Goal: Find contact information: Find contact information

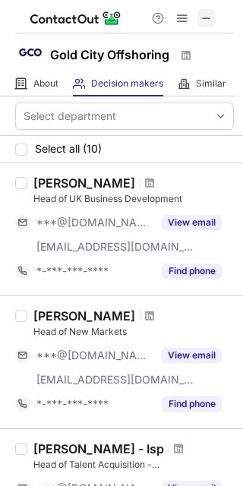
click at [198, 12] on button at bounding box center [207, 18] width 18 height 18
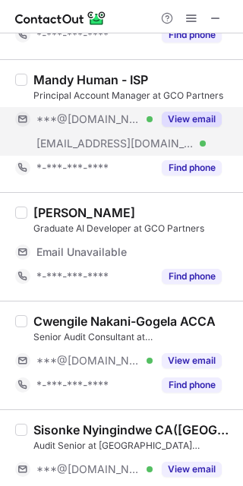
scroll to position [84, 0]
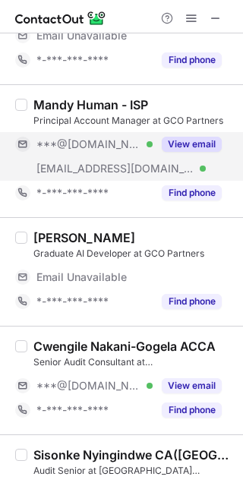
click at [168, 138] on button "View email" at bounding box center [192, 144] width 60 height 15
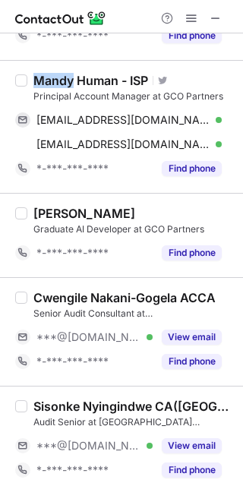
drag, startPoint x: 74, startPoint y: 74, endPoint x: 33, endPoint y: 74, distance: 41.8
click at [33, 74] on div "Mandy Human - ISP" at bounding box center [90, 80] width 115 height 15
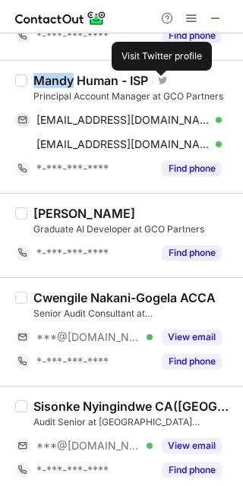
copy div "Mandy"
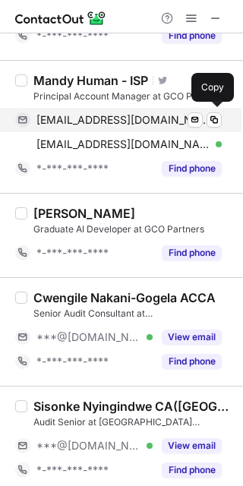
click at [115, 119] on span "[EMAIL_ADDRESS][DOMAIN_NAME]" at bounding box center [123, 120] width 174 height 14
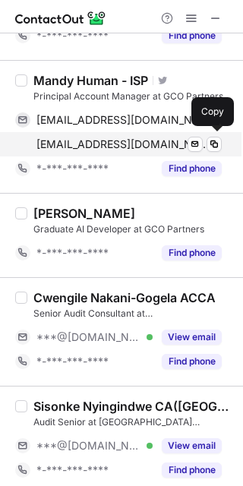
click at [165, 141] on span "[EMAIL_ADDRESS][DOMAIN_NAME]" at bounding box center [123, 145] width 174 height 14
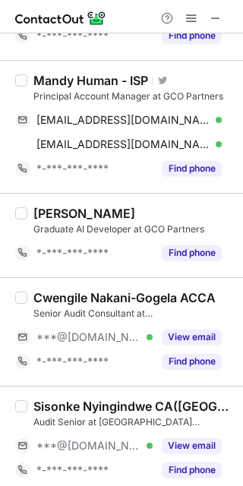
click at [142, 224] on div "Graduate AI Developer at GCO Partners" at bounding box center [133, 230] width 201 height 14
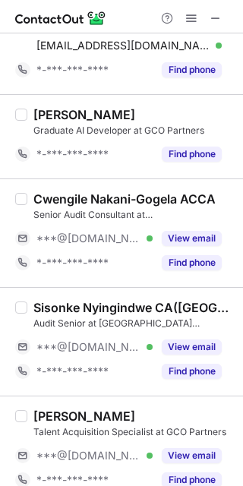
scroll to position [253, 0]
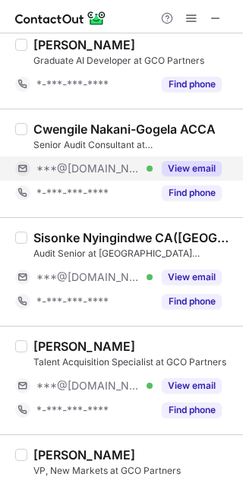
click at [196, 168] on button "View email" at bounding box center [192, 168] width 60 height 15
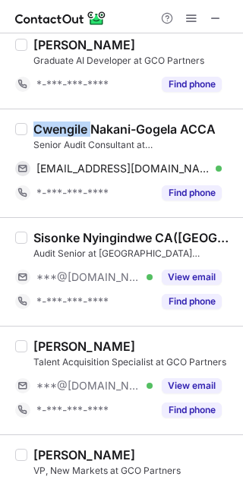
drag, startPoint x: 93, startPoint y: 129, endPoint x: 36, endPoint y: 131, distance: 57.0
click at [36, 131] on div "Cwengile Nakani-Gogela ACCA" at bounding box center [124, 129] width 182 height 15
copy div "Cwengile"
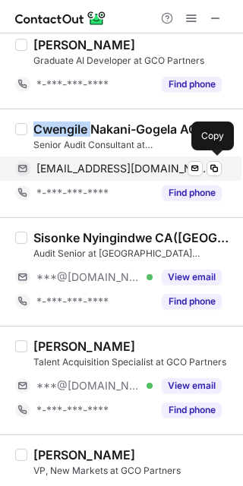
click at [140, 164] on span "[EMAIL_ADDRESS][DOMAIN_NAME]" at bounding box center [123, 169] width 174 height 14
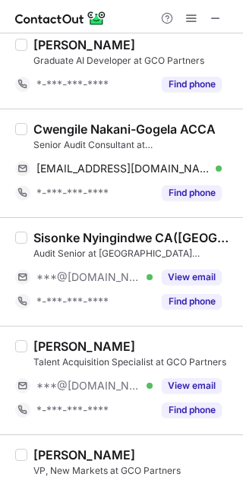
click at [108, 337] on div "[PERSON_NAME] Talent Acquisition Specialist at GCO Partners ***@[DOMAIN_NAME] V…" at bounding box center [121, 380] width 243 height 109
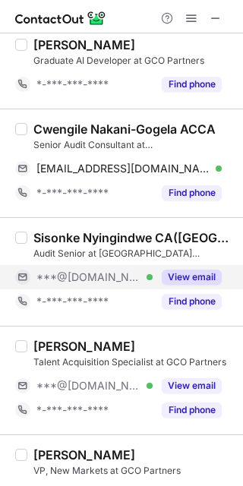
drag, startPoint x: 185, startPoint y: 282, endPoint x: 160, endPoint y: 271, distance: 26.5
click at [184, 281] on button "View email" at bounding box center [192, 277] width 60 height 15
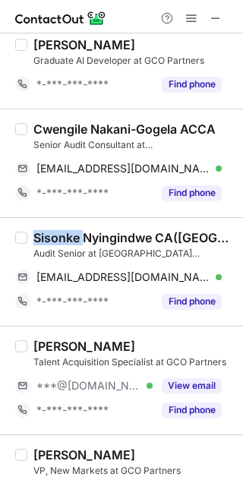
drag, startPoint x: 82, startPoint y: 238, endPoint x: 29, endPoint y: 237, distance: 53.2
click at [29, 237] on div "Sisonke Nyingindwe CA([GEOGRAPHIC_DATA]) Audit Senior at [GEOGRAPHIC_DATA] Offs…" at bounding box center [130, 272] width 207 height 84
drag, startPoint x: 95, startPoint y: 234, endPoint x: 85, endPoint y: 235, distance: 9.9
click at [93, 233] on div "Sisonke Nyingindwe CA([GEOGRAPHIC_DATA])" at bounding box center [133, 237] width 201 height 15
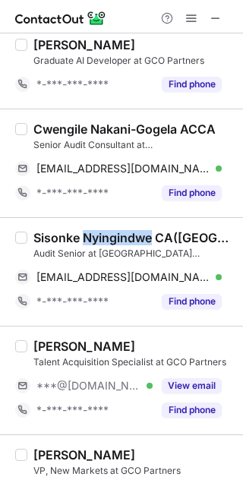
drag, startPoint x: 82, startPoint y: 238, endPoint x: 153, endPoint y: 238, distance: 71.4
click at [153, 238] on div "Sisonke Nyingindwe CA([GEOGRAPHIC_DATA])" at bounding box center [133, 237] width 201 height 15
copy div "Nyingindwe"
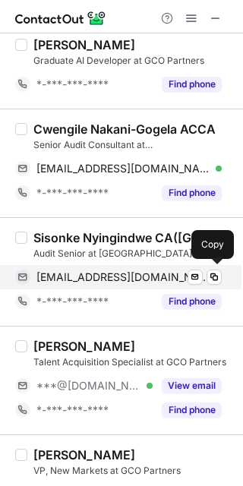
drag, startPoint x: 113, startPoint y: 278, endPoint x: 144, endPoint y: 268, distance: 32.7
click at [114, 277] on span "[EMAIL_ADDRESS][DOMAIN_NAME]" at bounding box center [123, 278] width 174 height 14
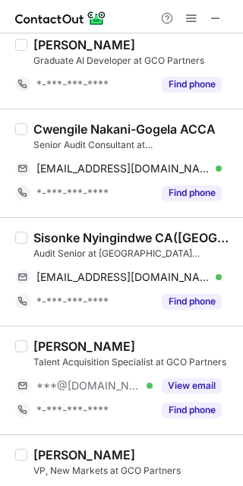
click at [158, 329] on div "[PERSON_NAME] Talent Acquisition Specialist at GCO Partners ***@[DOMAIN_NAME] V…" at bounding box center [121, 380] width 243 height 109
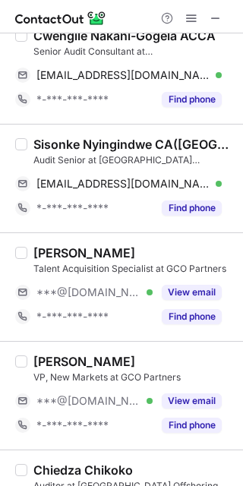
scroll to position [422, 0]
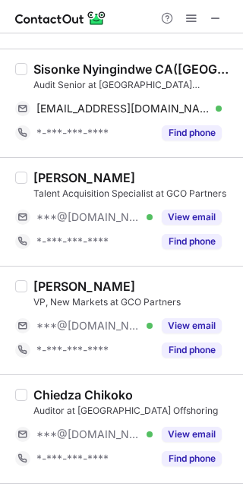
click at [184, 277] on div "[PERSON_NAME] VP, New Markets at GCO Partners ***@[DOMAIN_NAME] Verified View e…" at bounding box center [121, 320] width 243 height 109
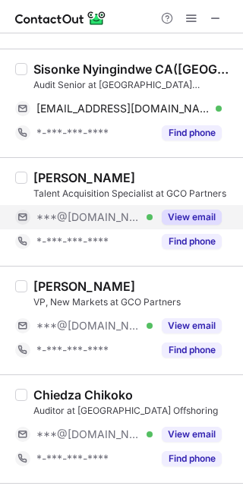
drag, startPoint x: 165, startPoint y: 210, endPoint x: 210, endPoint y: 218, distance: 46.2
click at [168, 210] on button "View email" at bounding box center [192, 217] width 60 height 15
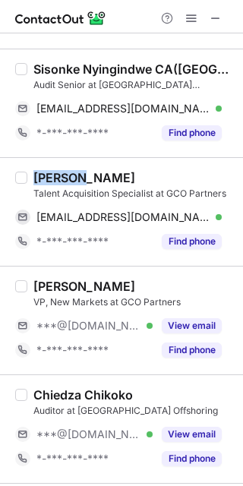
drag, startPoint x: 76, startPoint y: 176, endPoint x: 33, endPoint y: 178, distance: 43.4
click at [33, 178] on div "[PERSON_NAME]" at bounding box center [84, 177] width 102 height 15
click at [59, 182] on div "[PERSON_NAME]" at bounding box center [84, 177] width 102 height 15
drag, startPoint x: 72, startPoint y: 176, endPoint x: 35, endPoint y: 176, distance: 37.2
click at [42, 176] on div "[PERSON_NAME]" at bounding box center [84, 177] width 102 height 15
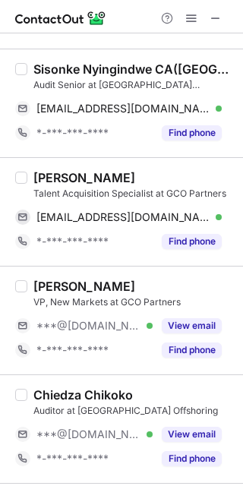
click at [35, 176] on div "[PERSON_NAME]" at bounding box center [84, 177] width 102 height 15
click at [33, 178] on div "[PERSON_NAME]" at bounding box center [84, 177] width 102 height 15
drag, startPoint x: 66, startPoint y: 176, endPoint x: 55, endPoint y: 178, distance: 10.7
click at [55, 178] on div "[PERSON_NAME]" at bounding box center [84, 177] width 102 height 15
drag, startPoint x: 68, startPoint y: 176, endPoint x: 36, endPoint y: 176, distance: 32.7
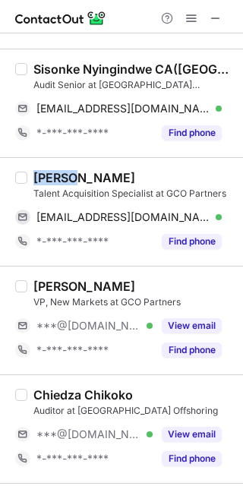
click at [36, 176] on div "[PERSON_NAME]" at bounding box center [84, 177] width 102 height 15
copy div "Celine"
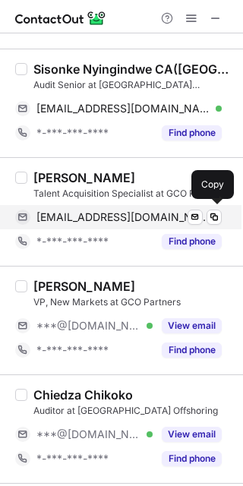
click at [134, 211] on span "[EMAIL_ADDRESS][DOMAIN_NAME]" at bounding box center [123, 217] width 174 height 14
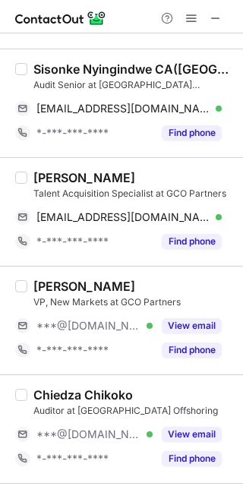
drag, startPoint x: 186, startPoint y: 321, endPoint x: 89, endPoint y: 305, distance: 98.7
click at [182, 320] on button "View email" at bounding box center [192, 325] width 60 height 15
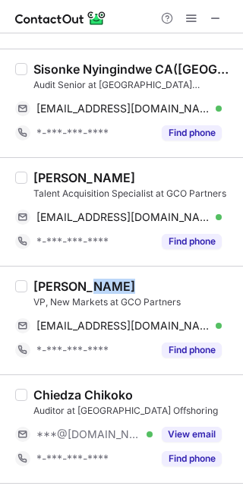
drag, startPoint x: 84, startPoint y: 287, endPoint x: 112, endPoint y: 286, distance: 28.9
click at [112, 286] on div "[PERSON_NAME]" at bounding box center [84, 286] width 102 height 15
copy div "Spies"
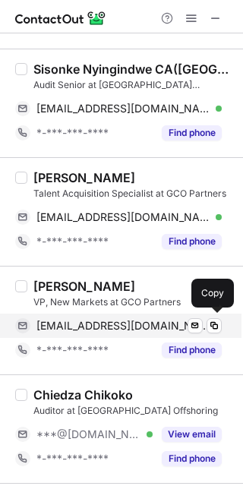
click at [121, 325] on span "[EMAIL_ADDRESS][DOMAIN_NAME]" at bounding box center [123, 326] width 174 height 14
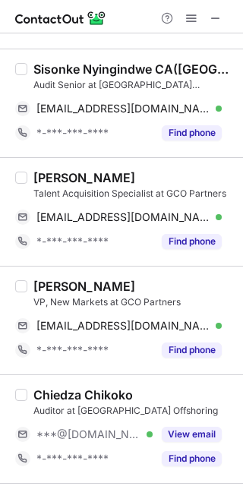
click at [165, 380] on div "Chiedza Chikoko Auditor at [GEOGRAPHIC_DATA] Offshoring ***@[DOMAIN_NAME] Verif…" at bounding box center [121, 429] width 243 height 109
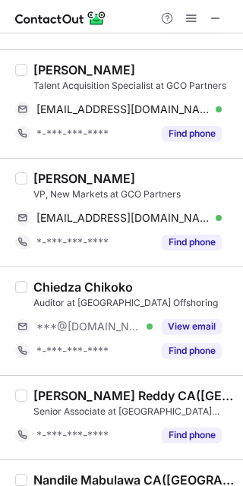
scroll to position [590, 0]
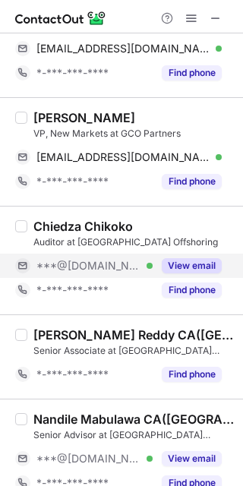
drag, startPoint x: 177, startPoint y: 269, endPoint x: 96, endPoint y: 271, distance: 81.3
click at [176, 269] on button "View email" at bounding box center [192, 265] width 60 height 15
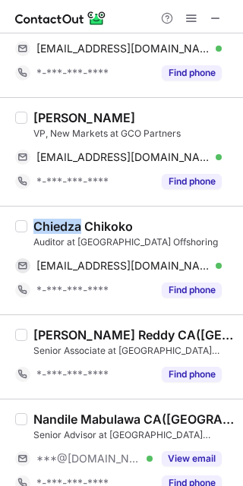
drag, startPoint x: 81, startPoint y: 226, endPoint x: 29, endPoint y: 225, distance: 51.7
click at [29, 225] on div "Chiedza Chikoko Auditor at [GEOGRAPHIC_DATA] Offshoring [EMAIL_ADDRESS][DOMAIN_…" at bounding box center [130, 261] width 207 height 84
copy div "Chiedza"
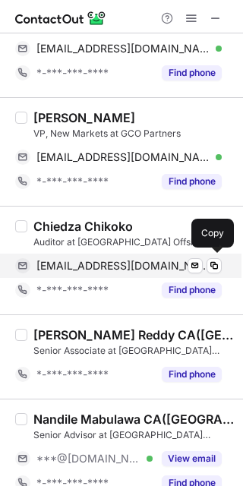
click at [105, 268] on span "[EMAIL_ADDRESS][DOMAIN_NAME]" at bounding box center [123, 266] width 174 height 14
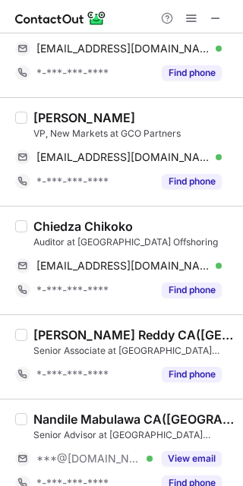
click at [173, 415] on div "Nandile Mabulawa CA([GEOGRAPHIC_DATA])" at bounding box center [133, 419] width 201 height 15
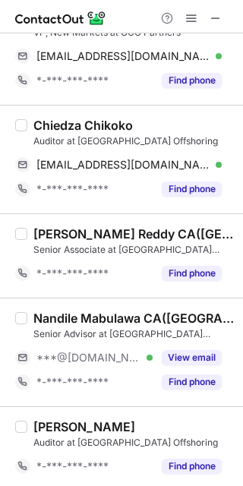
scroll to position [760, 0]
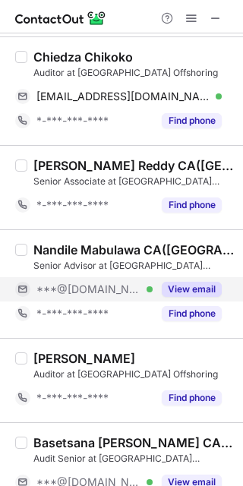
click at [157, 293] on div "View email" at bounding box center [187, 289] width 69 height 24
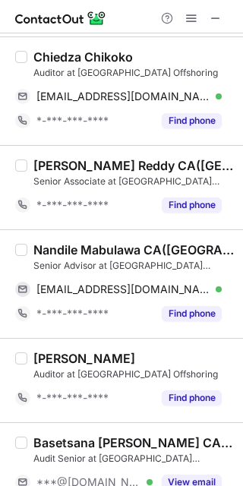
click at [142, 236] on div "Nandile Mabulawa CA([GEOGRAPHIC_DATA]) Senior Advisor at [GEOGRAPHIC_DATA] Offs…" at bounding box center [121, 283] width 243 height 109
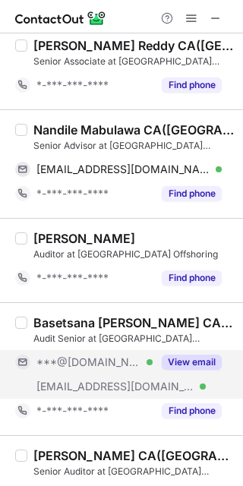
scroll to position [1013, 0]
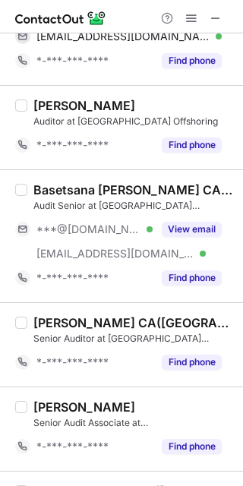
click at [185, 110] on div "[PERSON_NAME]" at bounding box center [133, 105] width 201 height 15
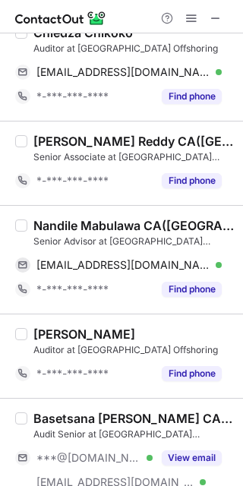
scroll to position [760, 0]
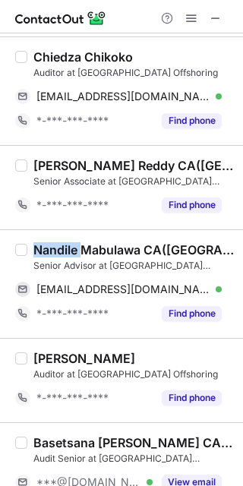
drag, startPoint x: 81, startPoint y: 255, endPoint x: 32, endPoint y: 249, distance: 48.9
click at [32, 249] on div "Nandile Mabulawa CA([GEOGRAPHIC_DATA]) Senior Advisor at [GEOGRAPHIC_DATA] Offs…" at bounding box center [130, 284] width 207 height 84
copy div "Nandile"
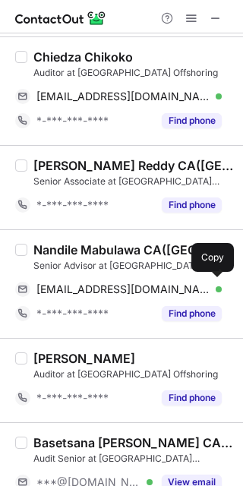
drag, startPoint x: 133, startPoint y: 293, endPoint x: 138, endPoint y: 270, distance: 24.0
click at [132, 286] on span "[EMAIL_ADDRESS][DOMAIN_NAME]" at bounding box center [123, 290] width 174 height 14
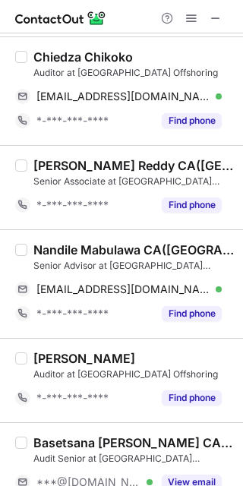
click at [170, 346] on div "[PERSON_NAME] Auditor at [GEOGRAPHIC_DATA] Offshoring *-***-***-**** Find phone" at bounding box center [121, 380] width 243 height 84
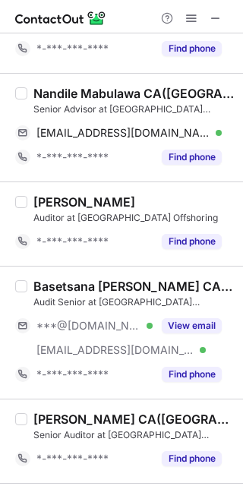
scroll to position [1013, 0]
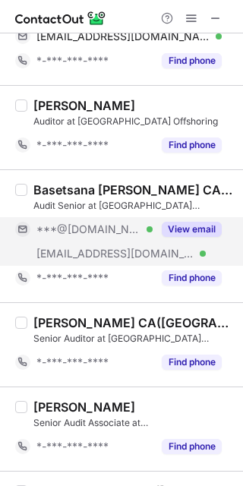
drag, startPoint x: 194, startPoint y: 237, endPoint x: 135, endPoint y: 223, distance: 60.3
click at [193, 237] on button "View email" at bounding box center [192, 229] width 60 height 15
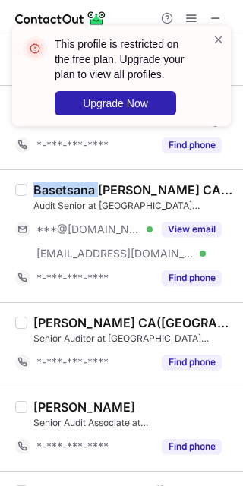
drag, startPoint x: 99, startPoint y: 186, endPoint x: 34, endPoint y: 188, distance: 64.6
click at [34, 188] on div "Basetsana [PERSON_NAME] CA([GEOGRAPHIC_DATA])" at bounding box center [133, 189] width 201 height 15
copy div "Basetsana"
click at [221, 36] on span at bounding box center [219, 39] width 12 height 15
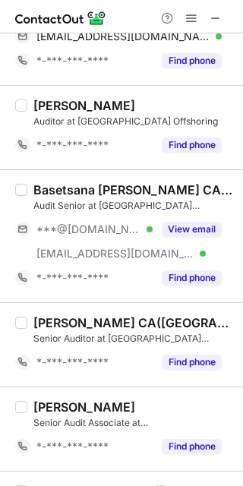
click at [191, 17] on div "This profile is restricted on the free plan. Upgrade your plan to view all prof…" at bounding box center [121, 26] width 243 height 30
click at [188, 15] on span at bounding box center [191, 18] width 12 height 12
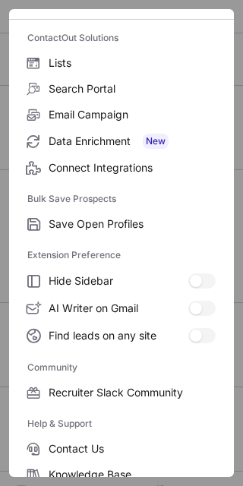
scroll to position [202, 0]
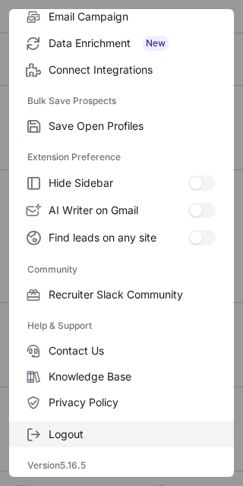
click at [71, 441] on label "Logout" at bounding box center [121, 435] width 225 height 26
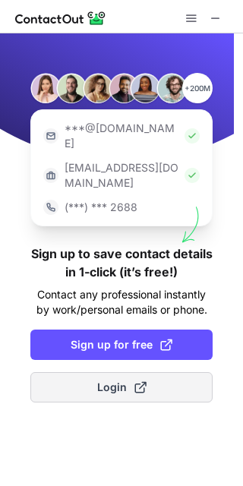
click at [135, 372] on button "Login" at bounding box center [121, 387] width 182 height 30
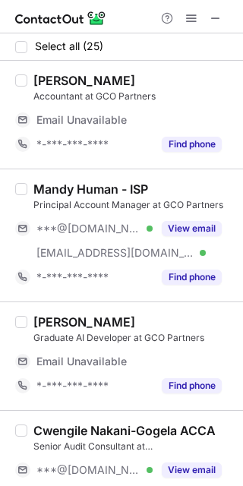
click at [167, 176] on div "Mandy Human - ISP Principal Account Manager at GCO Partners ***@[DOMAIN_NAME] V…" at bounding box center [121, 235] width 243 height 133
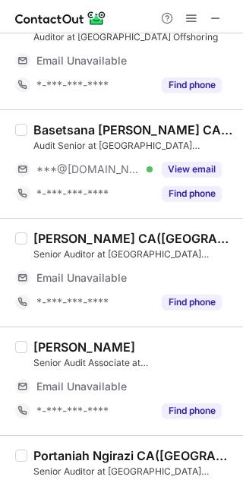
scroll to position [1182, 0]
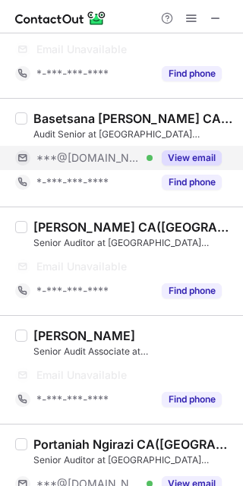
click at [179, 159] on button "View email" at bounding box center [192, 157] width 60 height 15
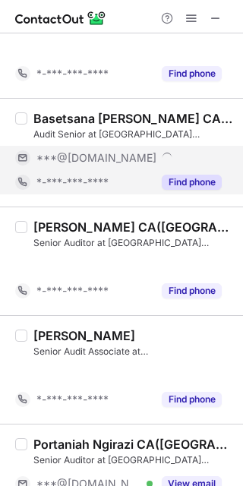
scroll to position [1109, 0]
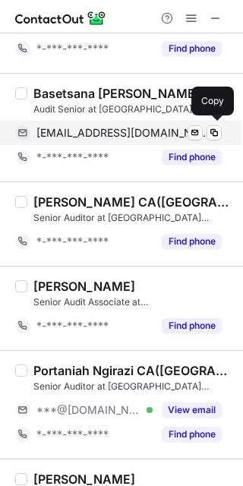
click at [100, 134] on span "[EMAIL_ADDRESS][DOMAIN_NAME]" at bounding box center [123, 133] width 174 height 14
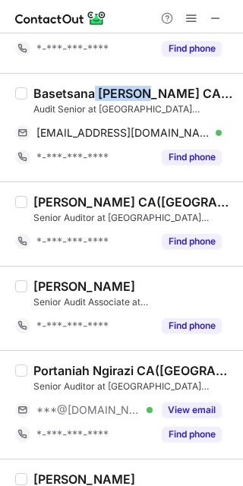
drag, startPoint x: 95, startPoint y: 93, endPoint x: 146, endPoint y: 93, distance: 50.9
click at [146, 93] on div "Basetsana [PERSON_NAME] CA([GEOGRAPHIC_DATA])" at bounding box center [133, 93] width 201 height 15
copy div "[PERSON_NAME]"
click at [200, 198] on div "[PERSON_NAME] CA([GEOGRAPHIC_DATA])" at bounding box center [133, 202] width 201 height 15
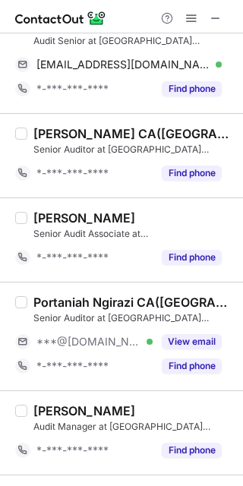
scroll to position [1278, 0]
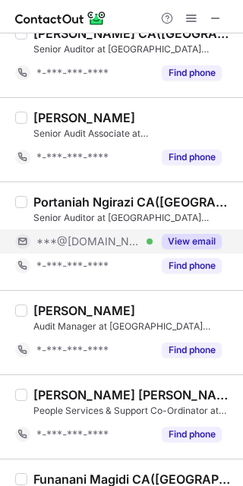
click at [202, 237] on button "View email" at bounding box center [192, 241] width 60 height 15
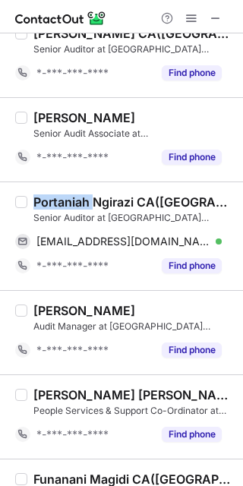
drag, startPoint x: 92, startPoint y: 198, endPoint x: 36, endPoint y: 199, distance: 55.5
click at [36, 199] on div "Portaniah Ngirazi CA([GEOGRAPHIC_DATA])" at bounding box center [133, 202] width 201 height 15
copy div "Portaniah"
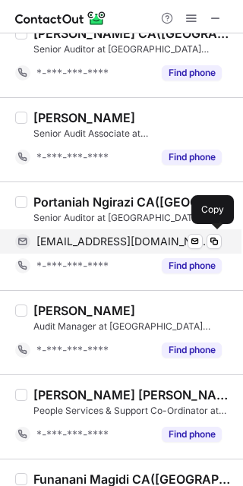
click at [129, 239] on span "[EMAIL_ADDRESS][DOMAIN_NAME]" at bounding box center [123, 242] width 174 height 14
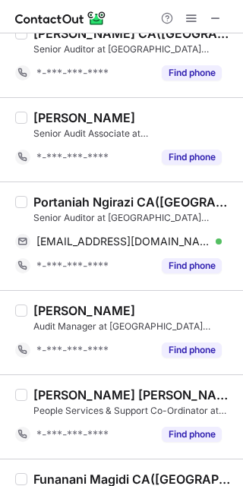
click at [115, 315] on div "[PERSON_NAME]" at bounding box center [133, 310] width 201 height 15
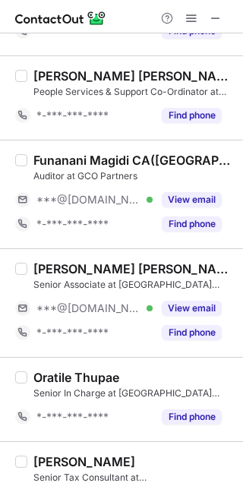
scroll to position [1700, 0]
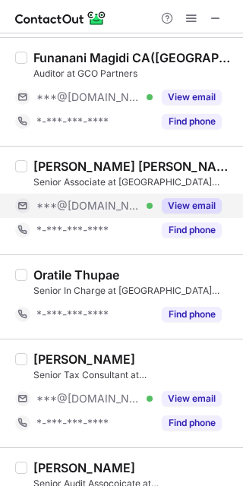
click at [176, 196] on div "View email" at bounding box center [187, 206] width 69 height 24
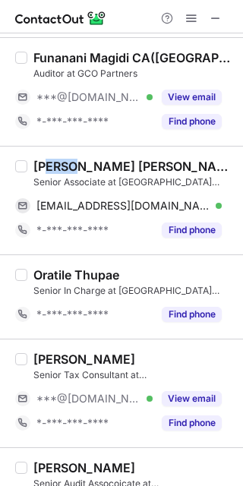
drag, startPoint x: 78, startPoint y: 169, endPoint x: 39, endPoint y: 167, distance: 38.8
click at [40, 167] on div "[PERSON_NAME] [PERSON_NAME] CA([GEOGRAPHIC_DATA])" at bounding box center [133, 166] width 201 height 15
click at [36, 167] on div "[PERSON_NAME] [PERSON_NAME] CA([GEOGRAPHIC_DATA])" at bounding box center [133, 166] width 201 height 15
drag, startPoint x: 36, startPoint y: 166, endPoint x: 80, endPoint y: 164, distance: 44.1
click at [80, 164] on div "[PERSON_NAME] [PERSON_NAME] CA([GEOGRAPHIC_DATA])" at bounding box center [133, 166] width 201 height 15
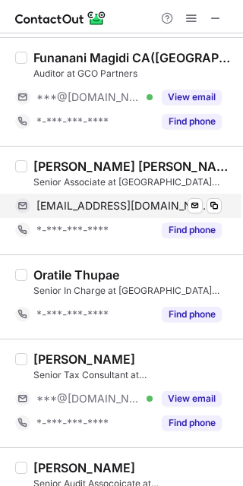
click at [157, 204] on span "[EMAIL_ADDRESS][DOMAIN_NAME]" at bounding box center [123, 206] width 174 height 14
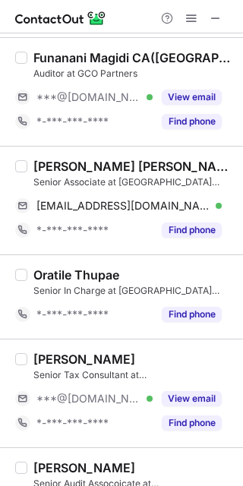
click at [131, 134] on div "Funanani Magidi CA([GEOGRAPHIC_DATA]) Auditor at GCO Partners ***@[DOMAIN_NAME]…" at bounding box center [121, 91] width 243 height 109
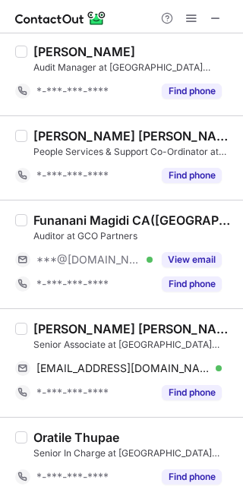
scroll to position [1531, 0]
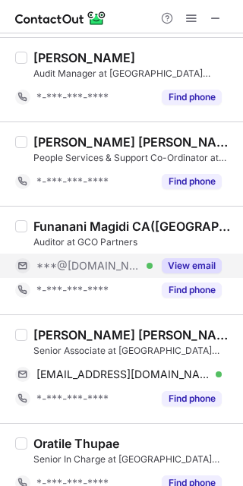
click at [173, 260] on button "View email" at bounding box center [192, 265] width 60 height 15
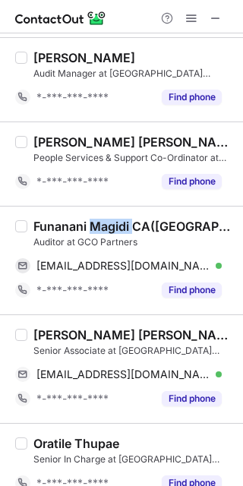
drag, startPoint x: 92, startPoint y: 226, endPoint x: 131, endPoint y: 225, distance: 39.5
click at [131, 225] on div "Funanani Magidi CA([GEOGRAPHIC_DATA])" at bounding box center [133, 226] width 201 height 15
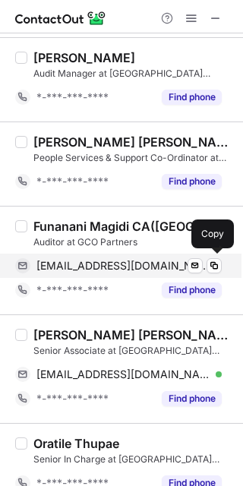
click at [157, 268] on span "[EMAIL_ADDRESS][DOMAIN_NAME]" at bounding box center [123, 266] width 174 height 14
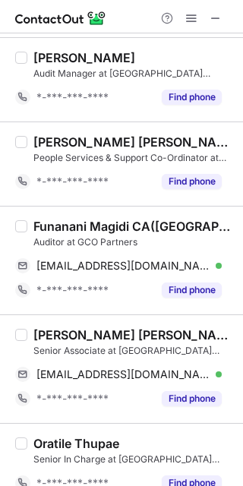
click at [185, 305] on div "Funanani Magidi CA([GEOGRAPHIC_DATA]) Auditor at GCO Partners [EMAIL_ADDRESS][D…" at bounding box center [121, 260] width 243 height 109
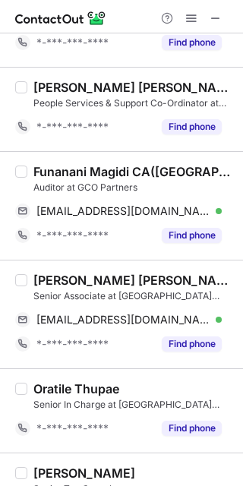
scroll to position [1784, 0]
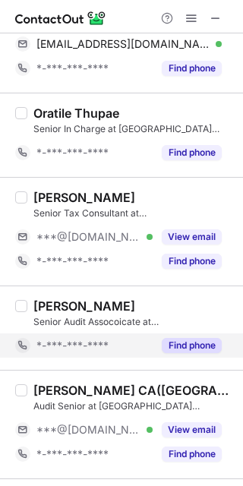
scroll to position [1869, 0]
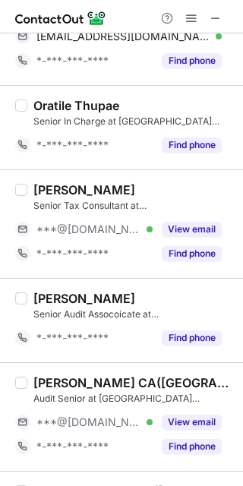
click at [24, 276] on div "[PERSON_NAME] Senior Tax Consultant at [GEOGRAPHIC_DATA] Offshoring ***@[DOMAIN…" at bounding box center [121, 223] width 243 height 109
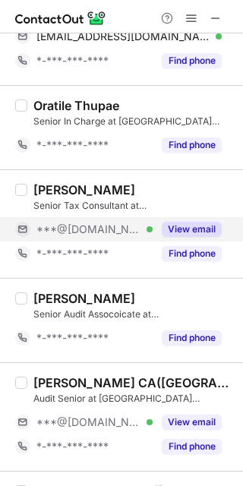
click at [171, 229] on button "View email" at bounding box center [192, 229] width 60 height 15
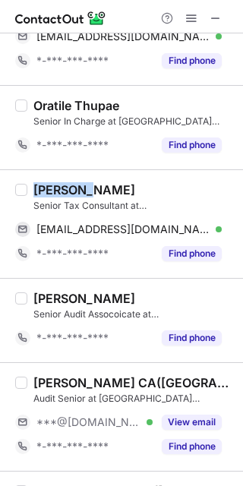
drag, startPoint x: 84, startPoint y: 191, endPoint x: 34, endPoint y: 195, distance: 49.5
click at [31, 194] on div "[PERSON_NAME] Senior Tax Consultant at [GEOGRAPHIC_DATA] Offshoring [EMAIL_ADDR…" at bounding box center [130, 224] width 207 height 84
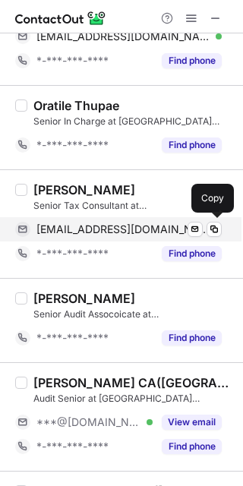
click at [128, 223] on span "[EMAIL_ADDRESS][DOMAIN_NAME]" at bounding box center [123, 230] width 174 height 14
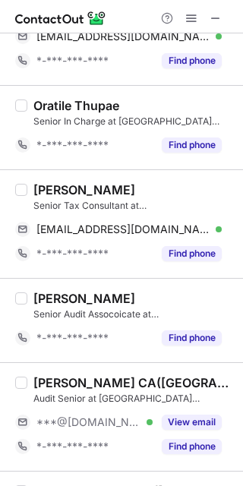
click at [211, 283] on div "[PERSON_NAME] Senior Audit Assocoicate at [GEOGRAPHIC_DATA] Offshoring *-***-**…" at bounding box center [121, 320] width 243 height 84
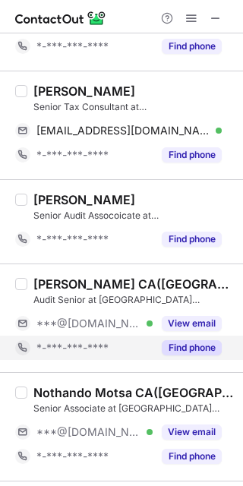
scroll to position [2038, 0]
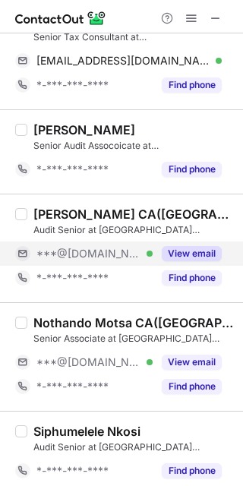
click at [175, 249] on button "View email" at bounding box center [192, 253] width 60 height 15
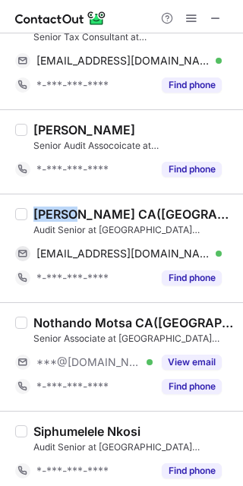
drag, startPoint x: 71, startPoint y: 217, endPoint x: 27, endPoint y: 218, distance: 44.1
click at [27, 218] on div "[PERSON_NAME] CA([GEOGRAPHIC_DATA]) Audit Senior at [GEOGRAPHIC_DATA] Offshorin…" at bounding box center [130, 249] width 207 height 84
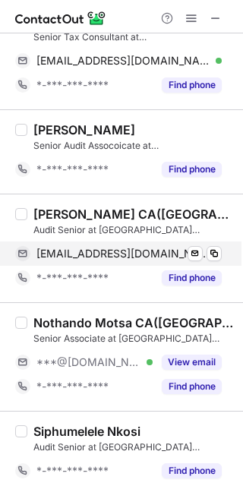
click at [114, 244] on div "[PERSON_NAME] CA([GEOGRAPHIC_DATA]) Audit Senior at [GEOGRAPHIC_DATA] Offshorin…" at bounding box center [130, 249] width 207 height 84
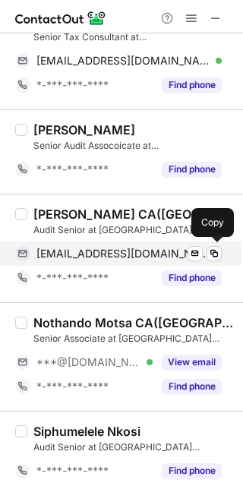
click at [114, 251] on span "[EMAIL_ADDRESS][DOMAIN_NAME]" at bounding box center [123, 254] width 174 height 14
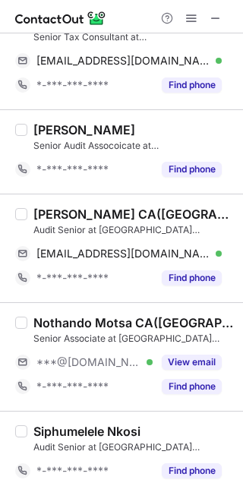
click at [198, 309] on div "Nothando Motsa CA([GEOGRAPHIC_DATA]) Senior Associate at [GEOGRAPHIC_DATA] Offs…" at bounding box center [121, 356] width 243 height 109
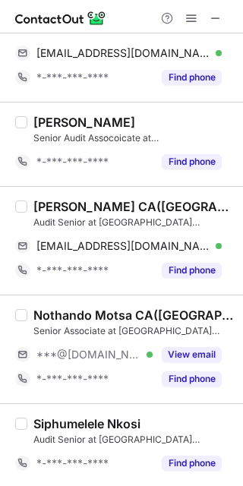
scroll to position [2048, 0]
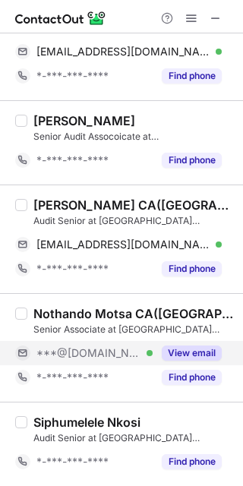
click at [174, 352] on button "View email" at bounding box center [192, 353] width 60 height 15
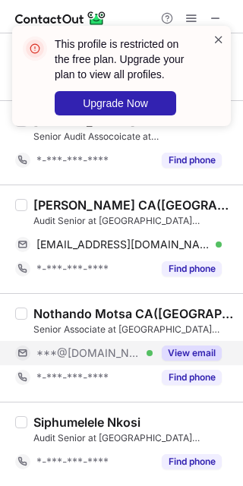
click at [215, 36] on span at bounding box center [219, 39] width 12 height 15
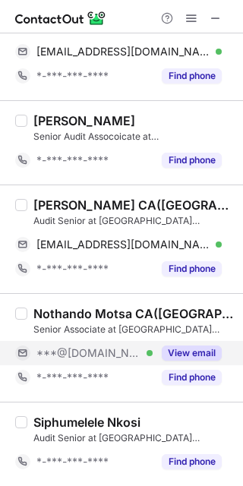
click at [194, 19] on div "This profile is restricted on the free plan. Upgrade your plan to view all prof…" at bounding box center [121, 82] width 243 height 143
click at [194, 19] on span at bounding box center [191, 18] width 12 height 12
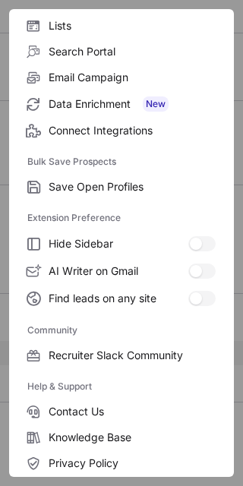
scroll to position [202, 0]
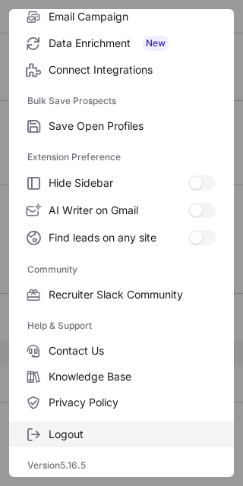
click at [110, 428] on span "Logout" at bounding box center [132, 435] width 167 height 14
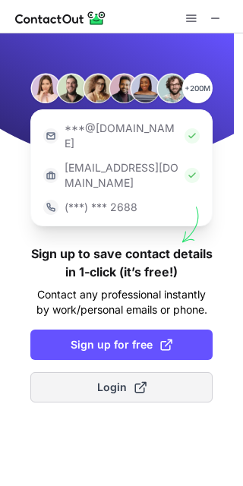
click at [109, 372] on button "Login" at bounding box center [121, 387] width 182 height 30
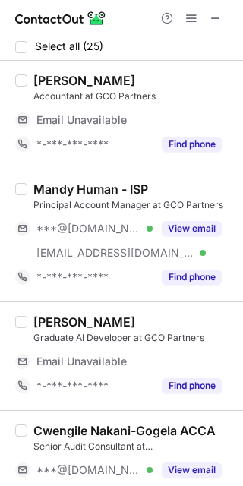
click at [187, 312] on div "[PERSON_NAME] Graduate AI Developer at GCO Partners Email Unavailable Email add…" at bounding box center [121, 356] width 243 height 109
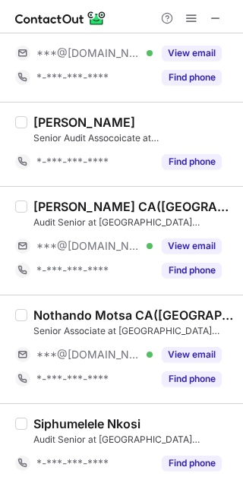
scroll to position [2048, 0]
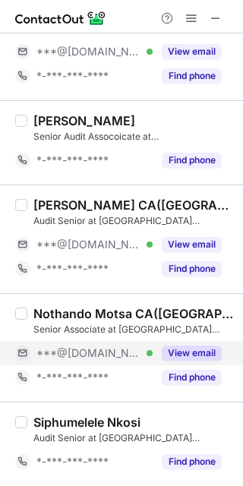
click at [191, 359] on button "View email" at bounding box center [192, 353] width 60 height 15
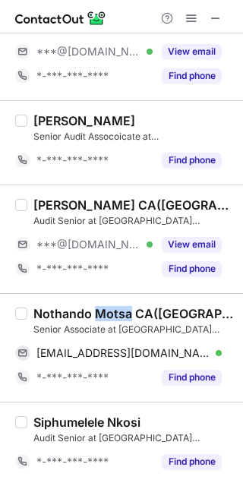
drag, startPoint x: 98, startPoint y: 314, endPoint x: 131, endPoint y: 314, distance: 33.4
click at [131, 314] on div "Nothando Motsa CA([GEOGRAPHIC_DATA])" at bounding box center [133, 313] width 201 height 15
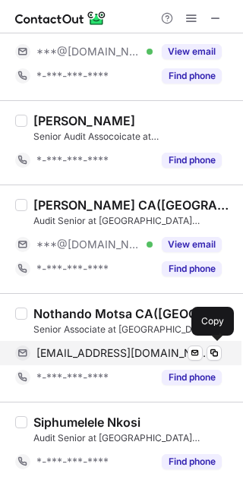
click at [97, 362] on div "[EMAIL_ADDRESS][DOMAIN_NAME] Verified Send email Copy" at bounding box center [118, 353] width 207 height 24
